Goal: Find specific page/section: Find specific page/section

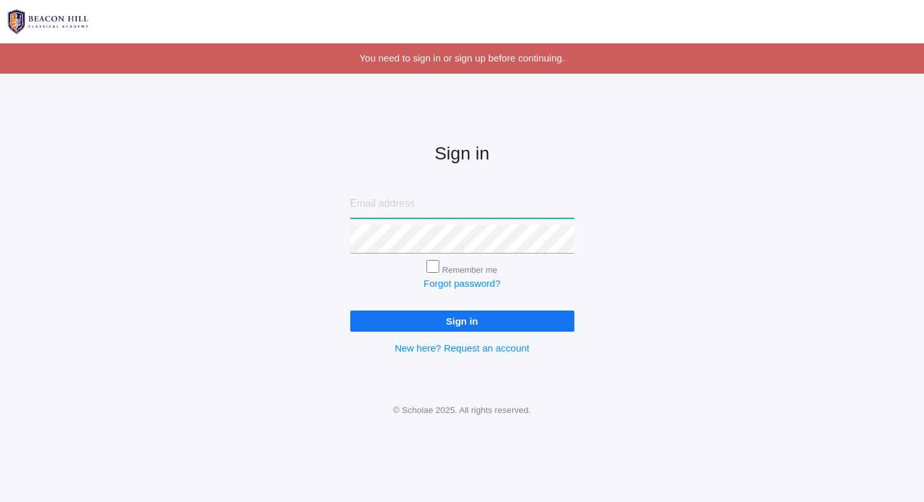
type input "katielisa777@msn.com"
click at [444, 310] on input "Sign in" at bounding box center [462, 320] width 224 height 21
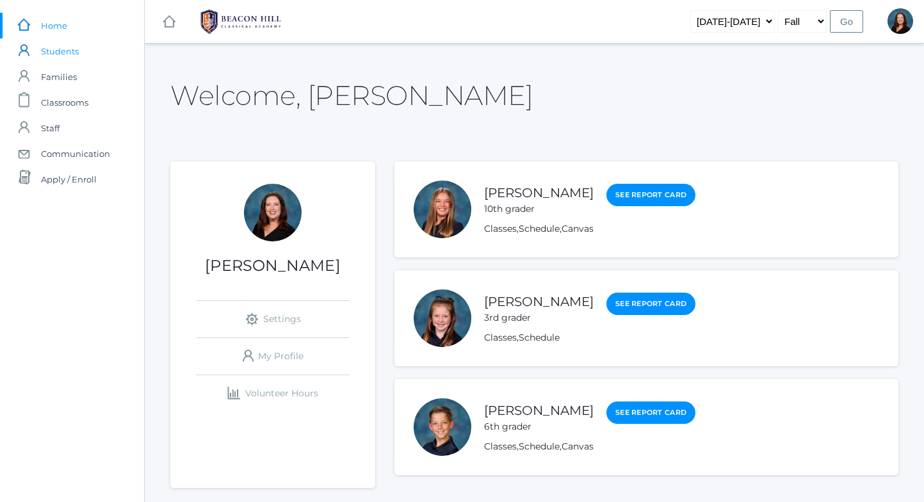
click at [74, 38] on span "Students" at bounding box center [60, 51] width 38 height 26
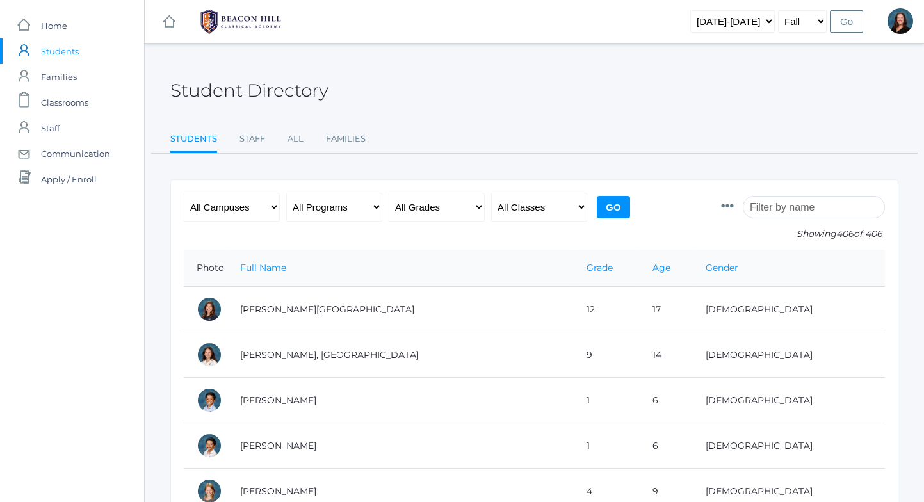
click at [787, 210] on input "search" at bounding box center [813, 207] width 142 height 22
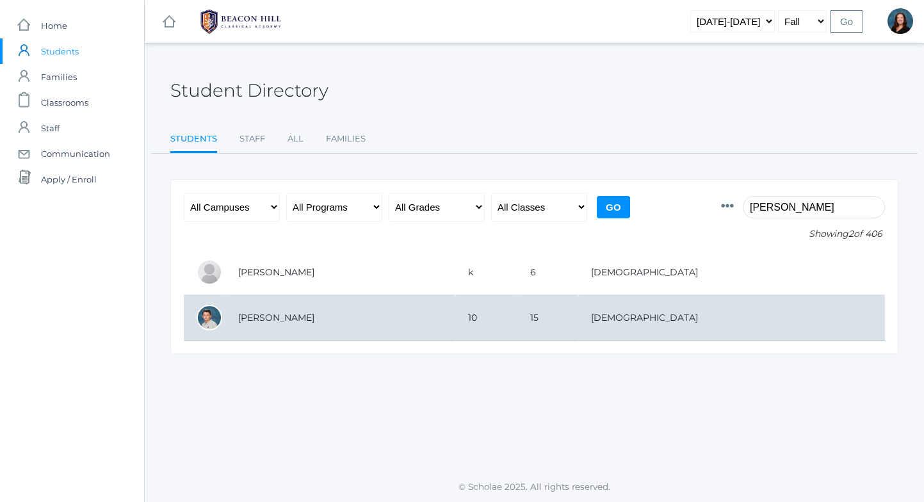
type input "vince"
click at [455, 323] on td "[PERSON_NAME]" at bounding box center [340, 317] width 230 height 45
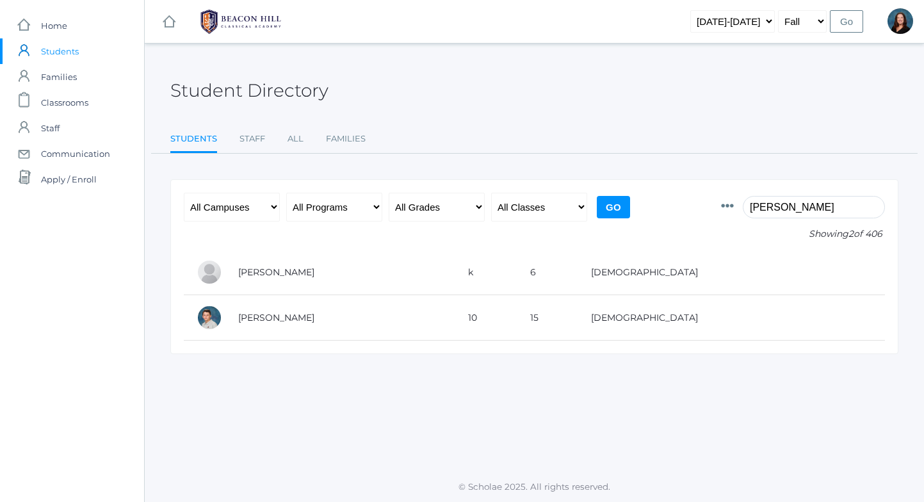
click at [791, 215] on input "vince" at bounding box center [813, 207] width 142 height 22
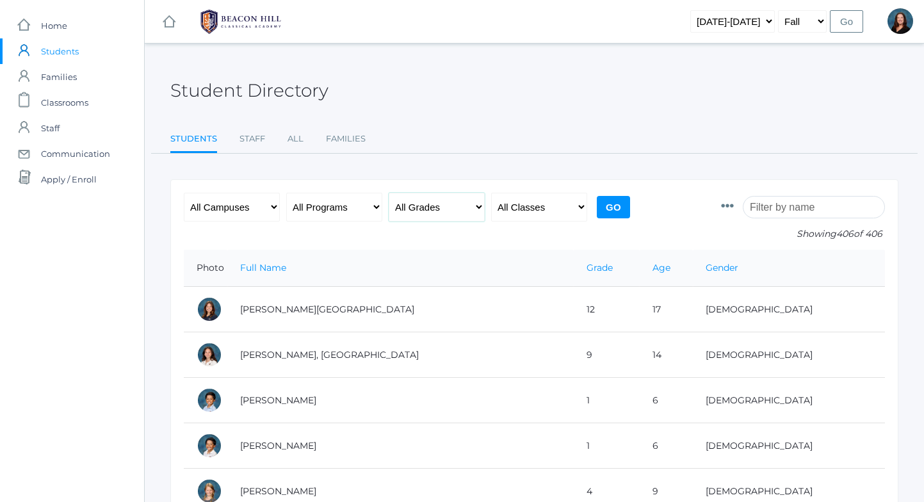
select select "10"
click at [625, 197] on input "Go" at bounding box center [613, 207] width 33 height 22
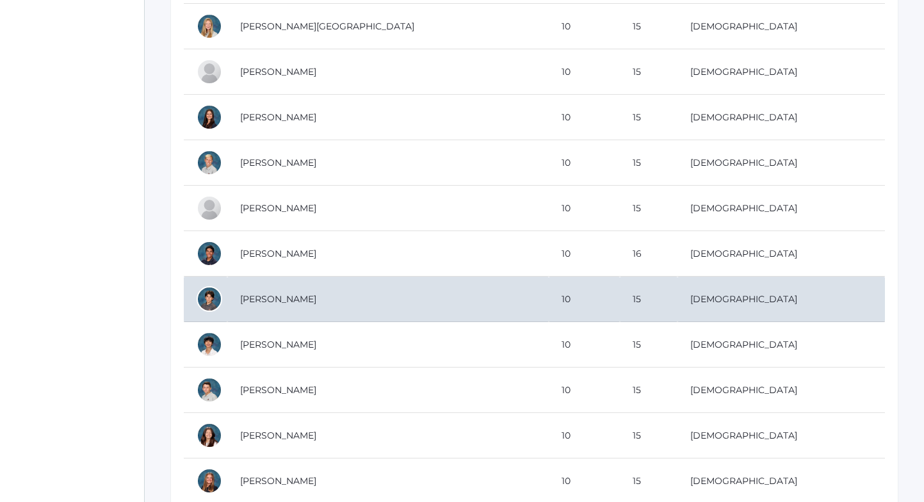
scroll to position [799, 0]
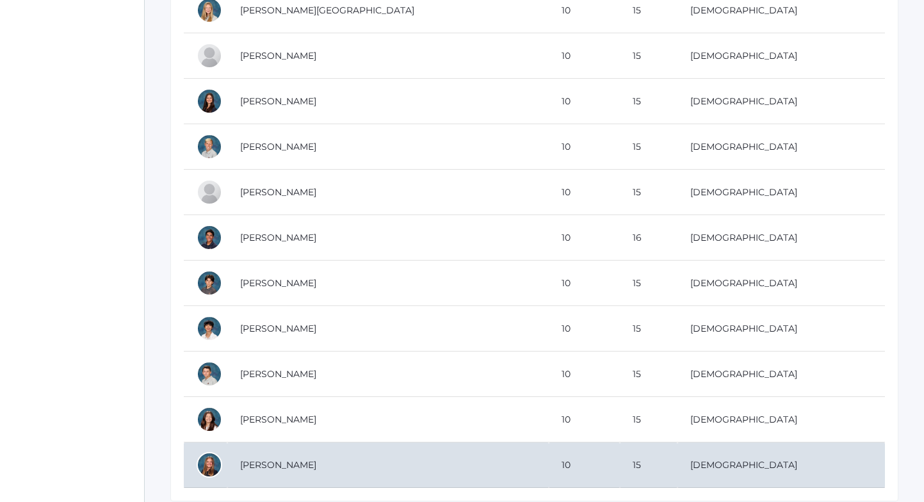
click at [207, 459] on div at bounding box center [210, 465] width 26 height 26
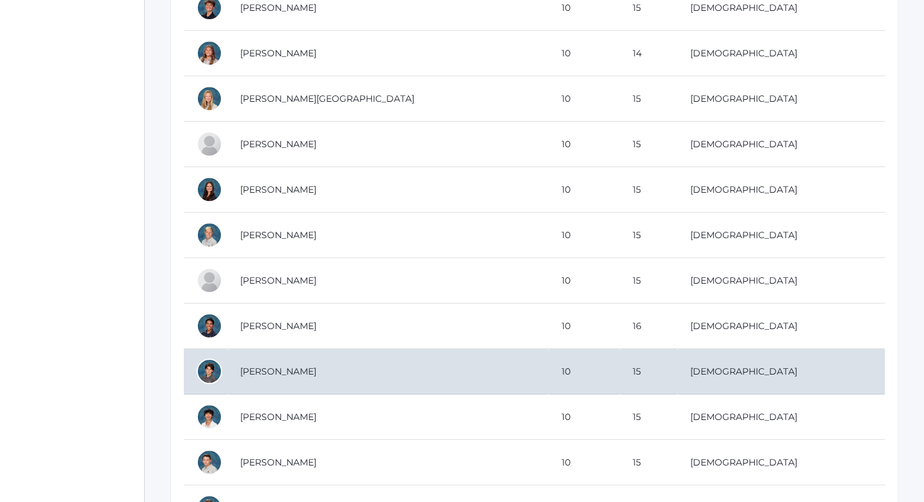
scroll to position [697, 0]
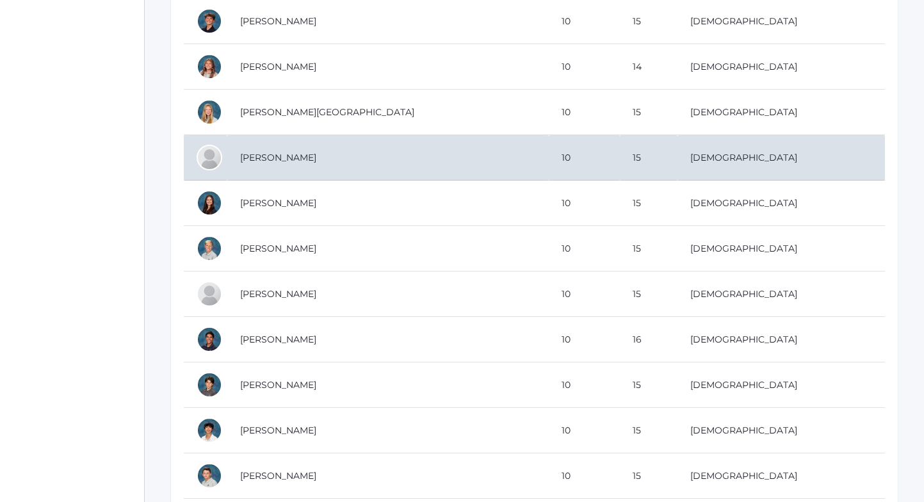
click at [324, 156] on td "[PERSON_NAME]" at bounding box center [387, 157] width 321 height 45
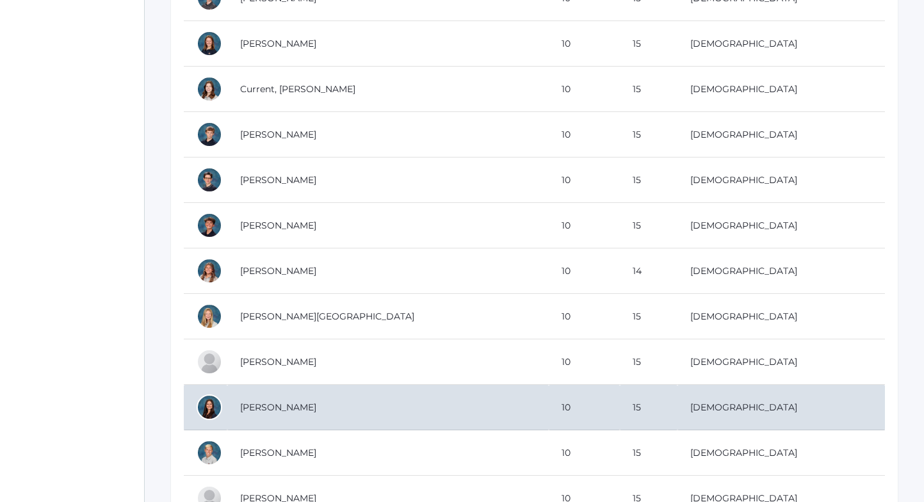
scroll to position [476, 0]
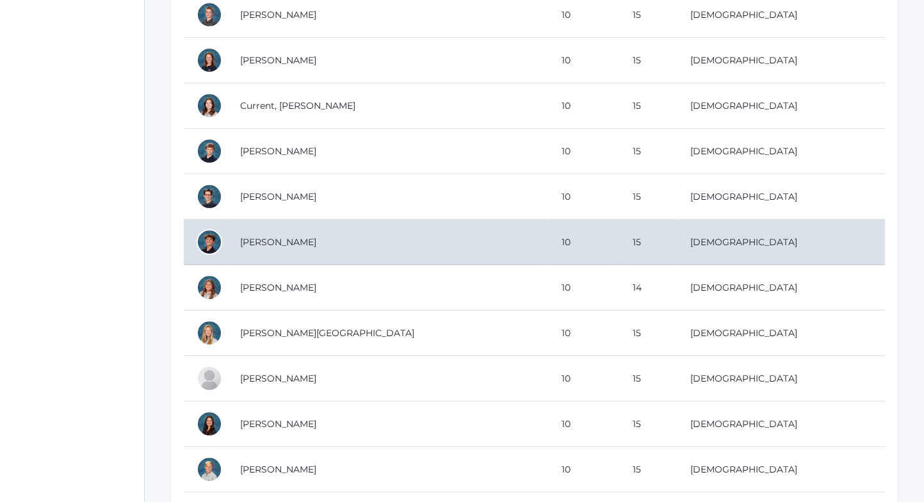
click at [268, 238] on td "[PERSON_NAME]" at bounding box center [387, 242] width 321 height 45
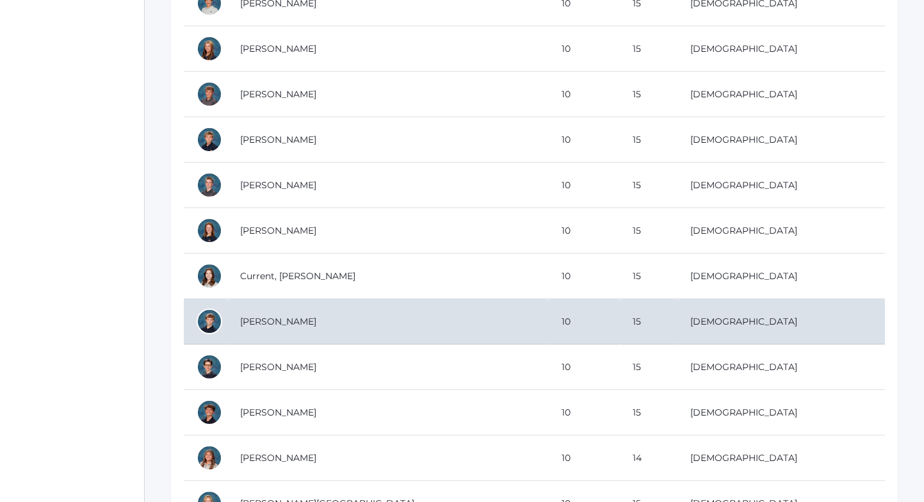
scroll to position [303, 0]
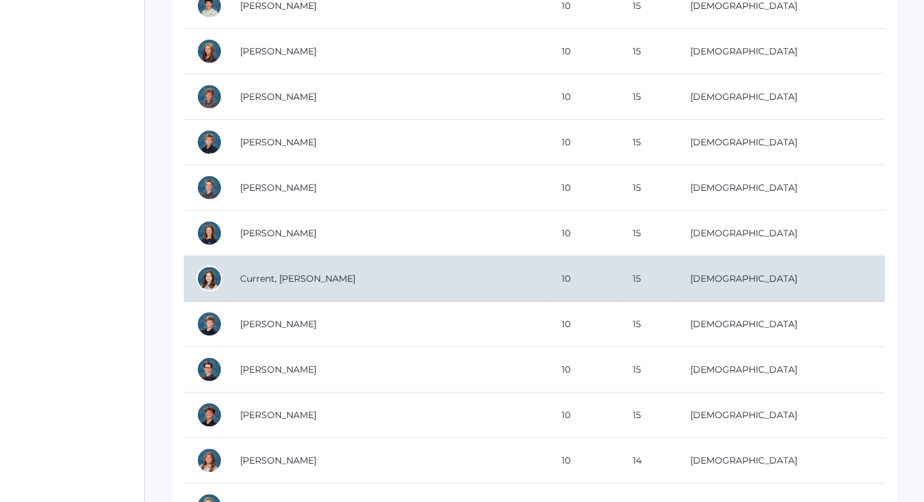
click at [248, 259] on td "Current, [PERSON_NAME]" at bounding box center [387, 278] width 321 height 45
